Goal: Transaction & Acquisition: Purchase product/service

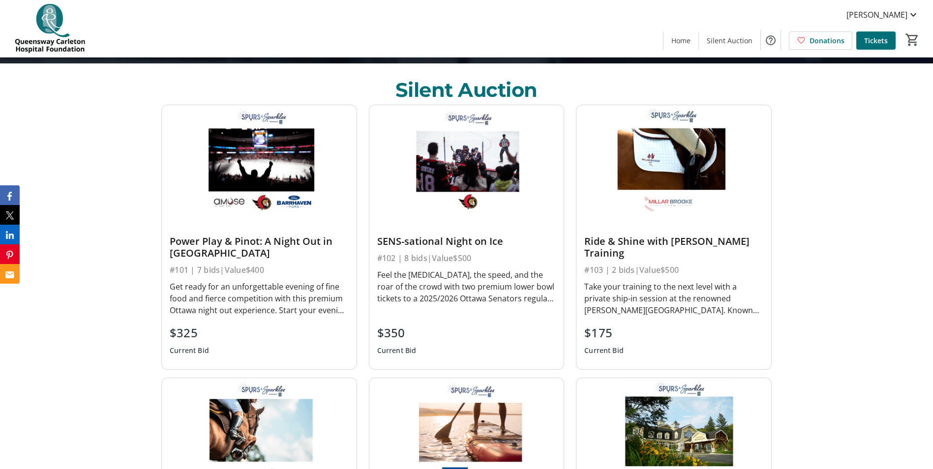
scroll to position [418, 0]
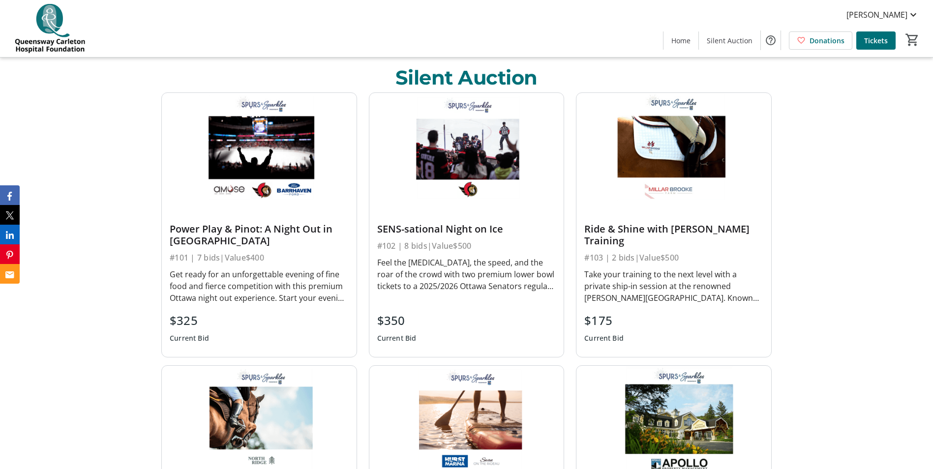
click at [272, 288] on div "Get ready for an unforgettable evening of fine food and fierce competition with…" at bounding box center [259, 285] width 179 height 35
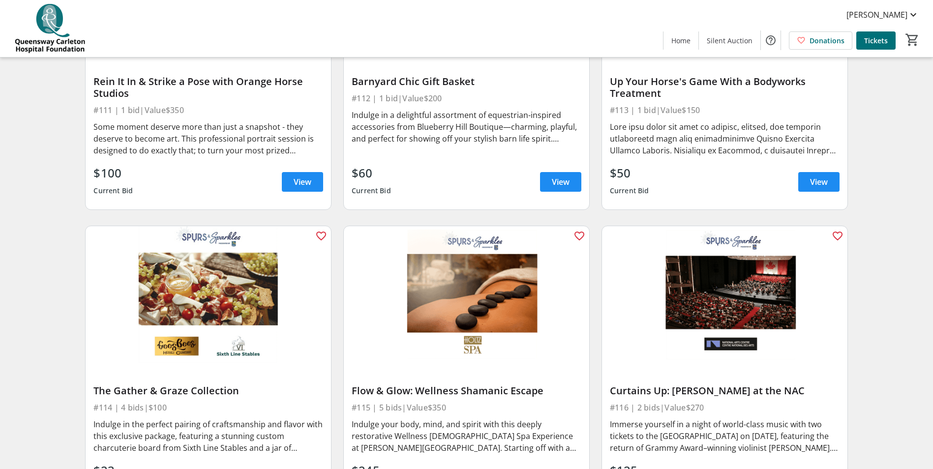
scroll to position [1180, 0]
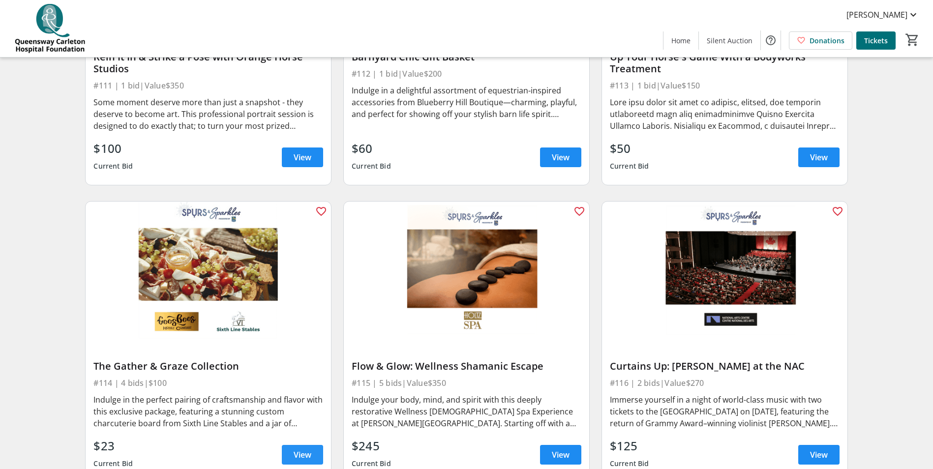
click at [308, 449] on span "View" at bounding box center [302, 455] width 18 height 12
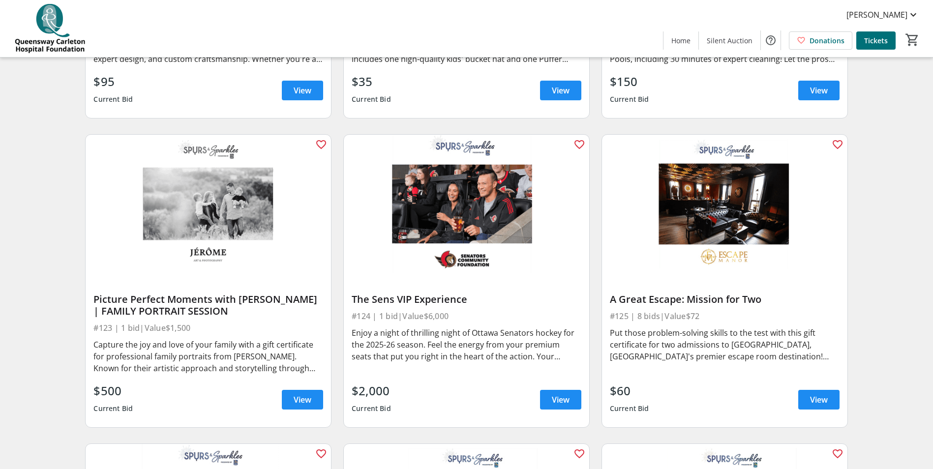
scroll to position [2175, 0]
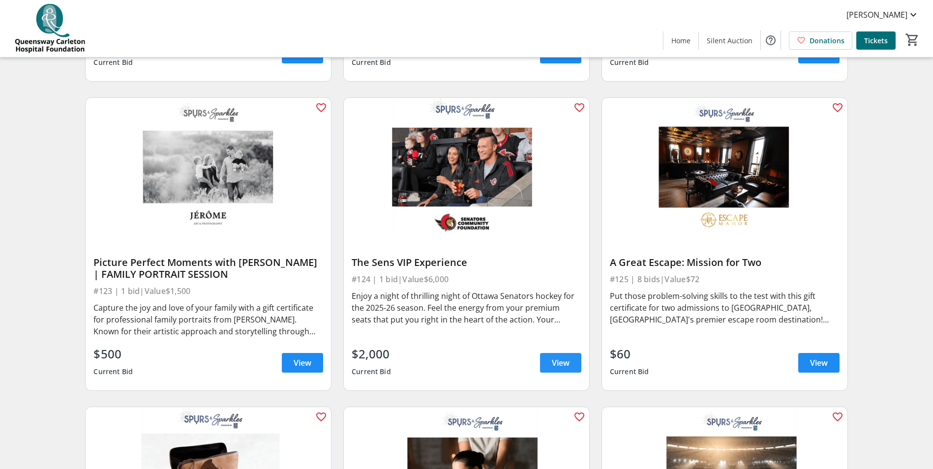
click at [556, 357] on span "View" at bounding box center [561, 363] width 18 height 12
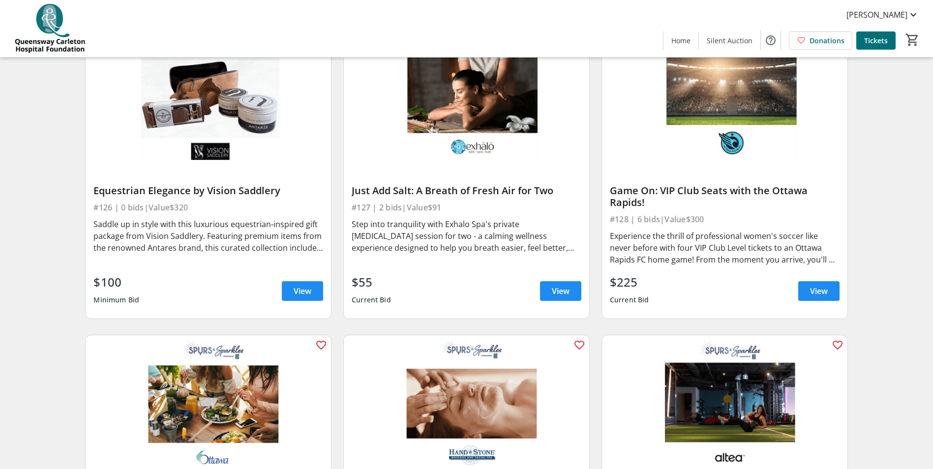
scroll to position [2692, 0]
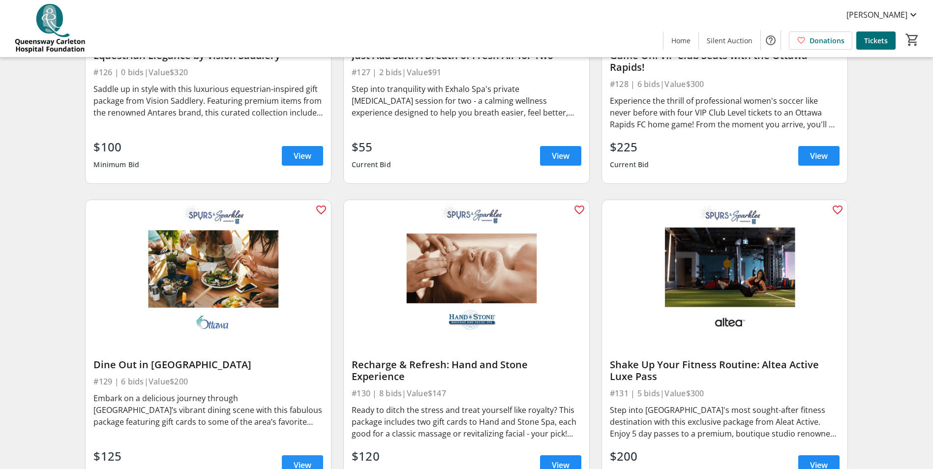
click at [312, 454] on span at bounding box center [302, 465] width 41 height 24
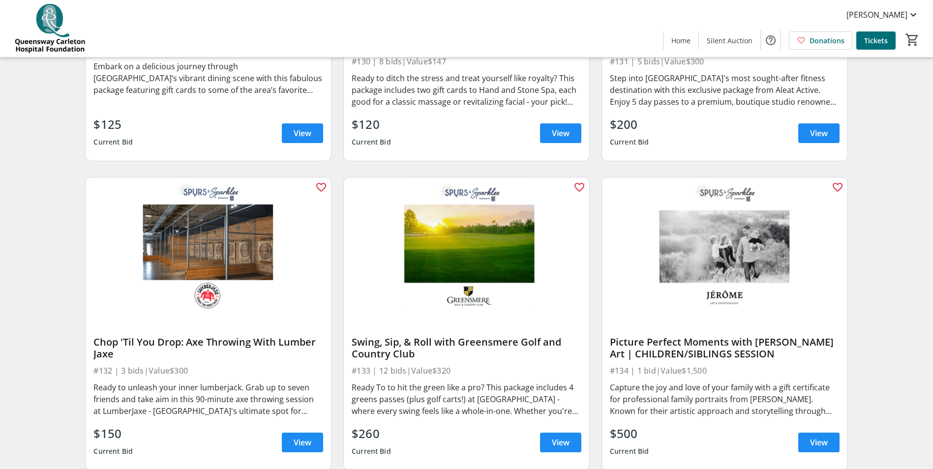
scroll to position [3097, 0]
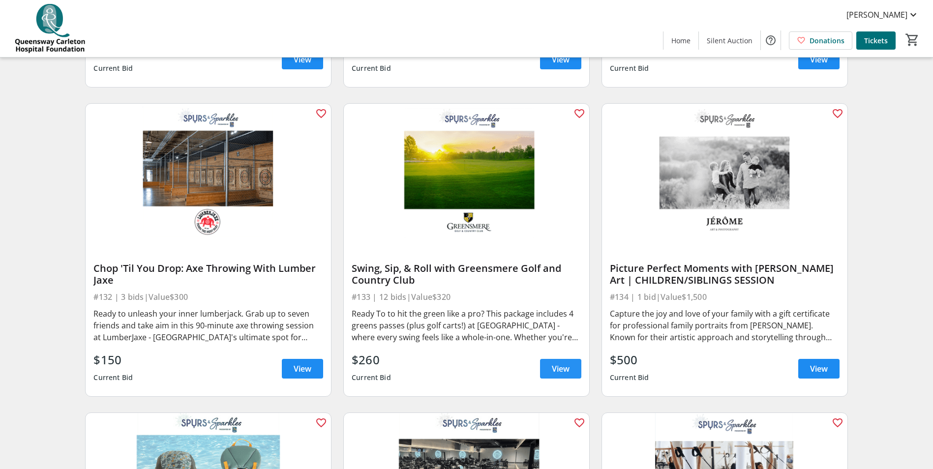
click at [560, 363] on span "View" at bounding box center [561, 369] width 18 height 12
